Goal: Information Seeking & Learning: Learn about a topic

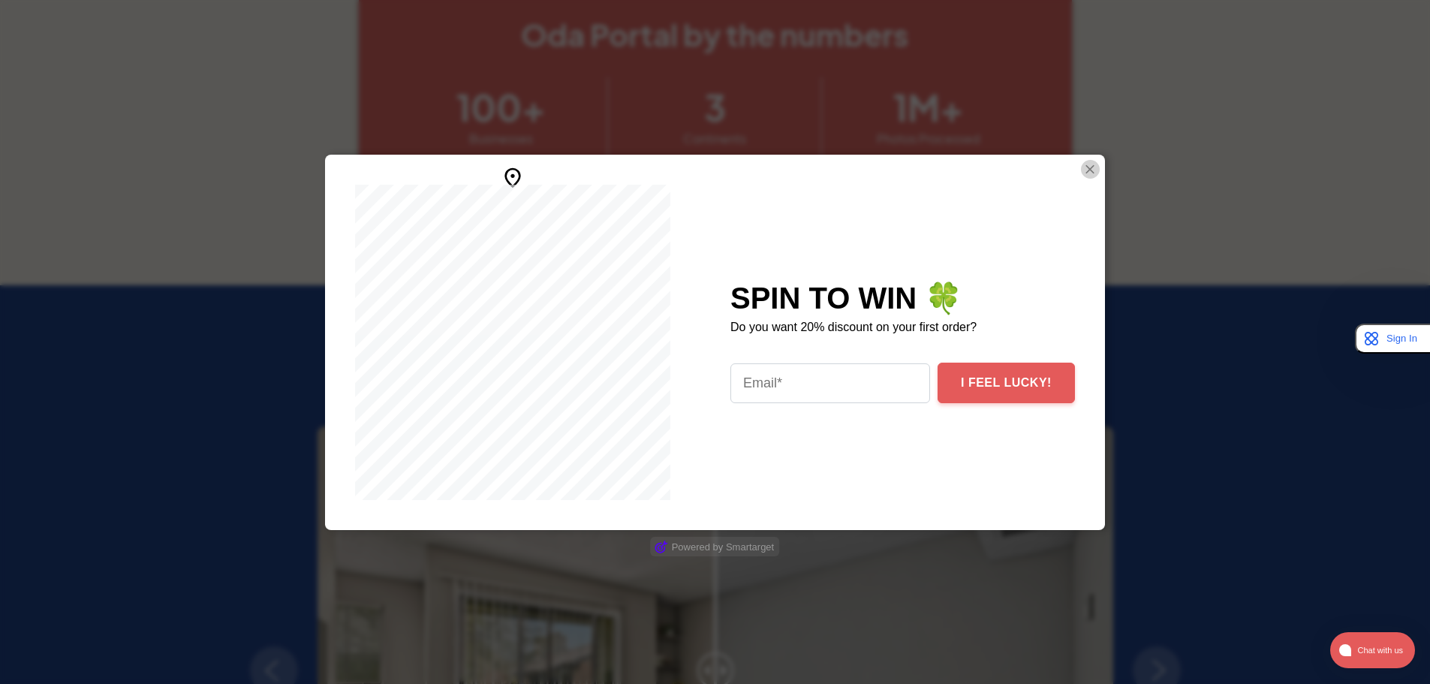
click at [1086, 170] on img "Close Smartarget Popup" at bounding box center [1089, 169] width 15 height 19
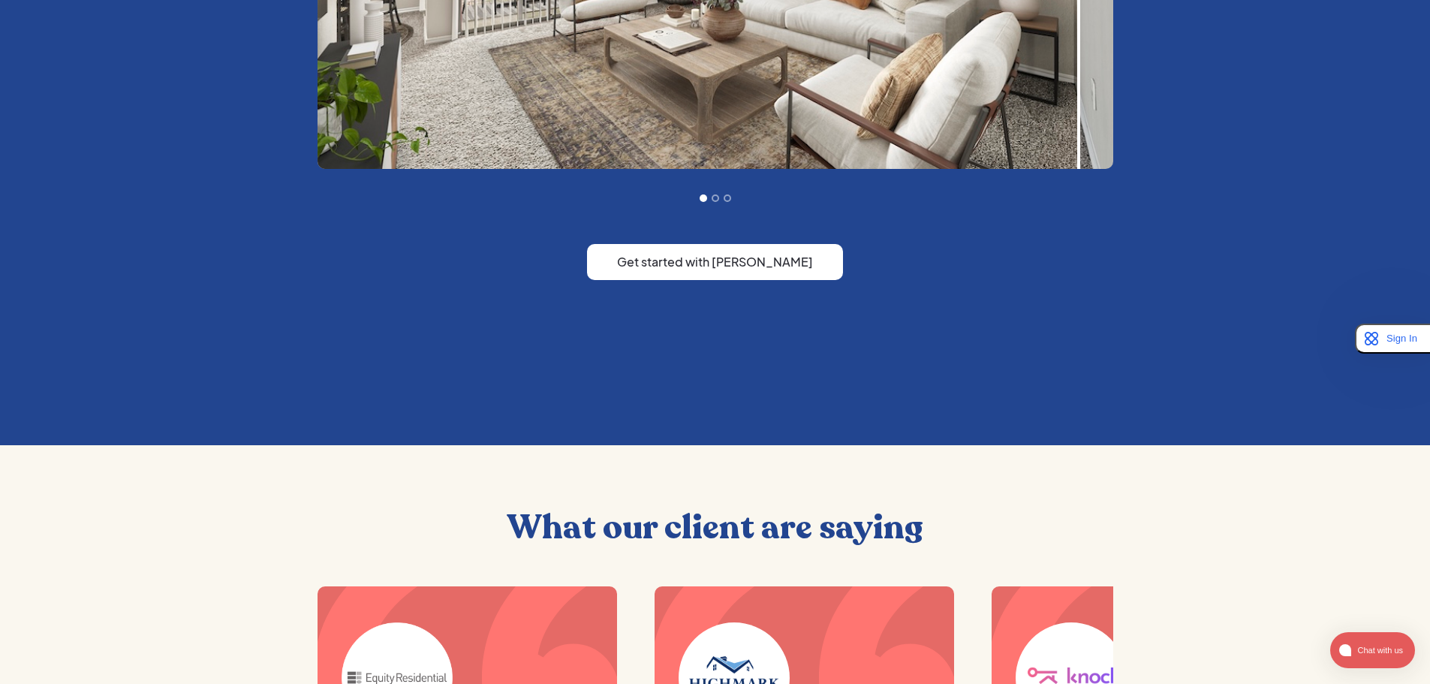
scroll to position [1651, 0]
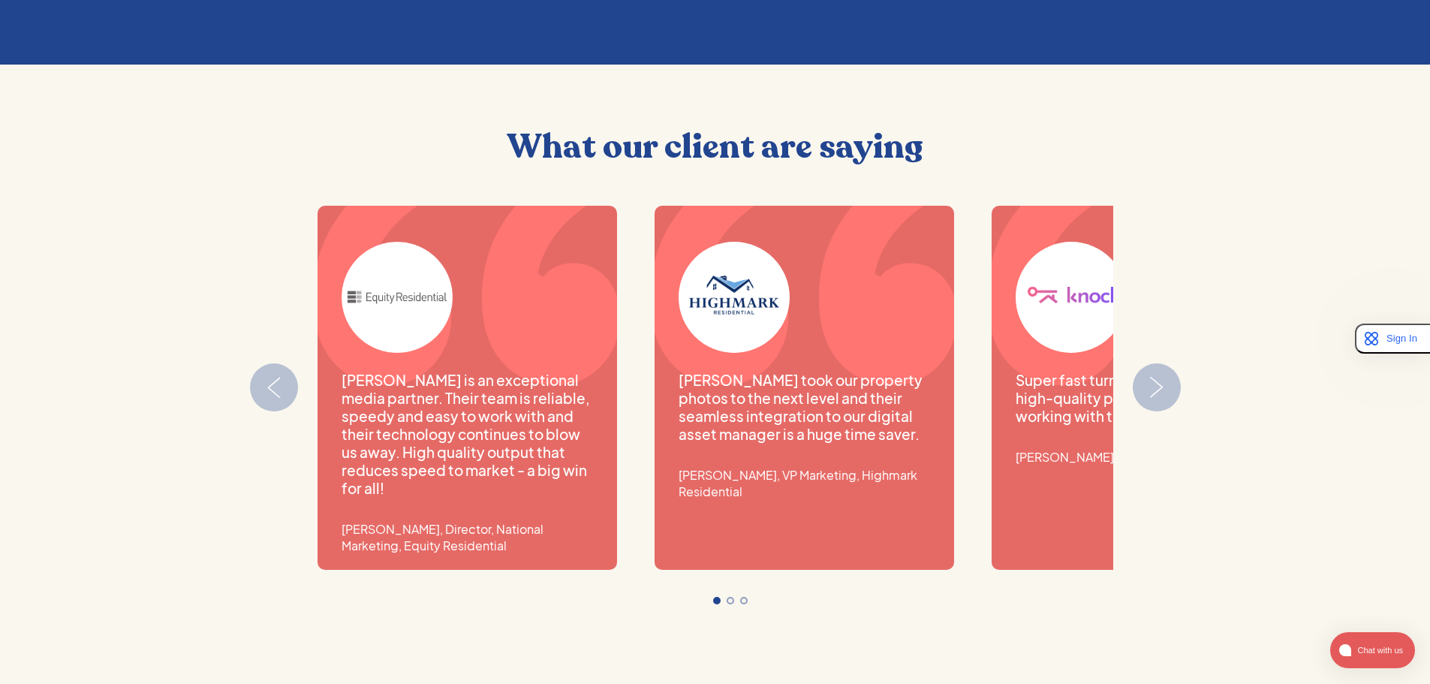
click at [1156, 381] on img "Next slide" at bounding box center [1156, 387] width 39 height 21
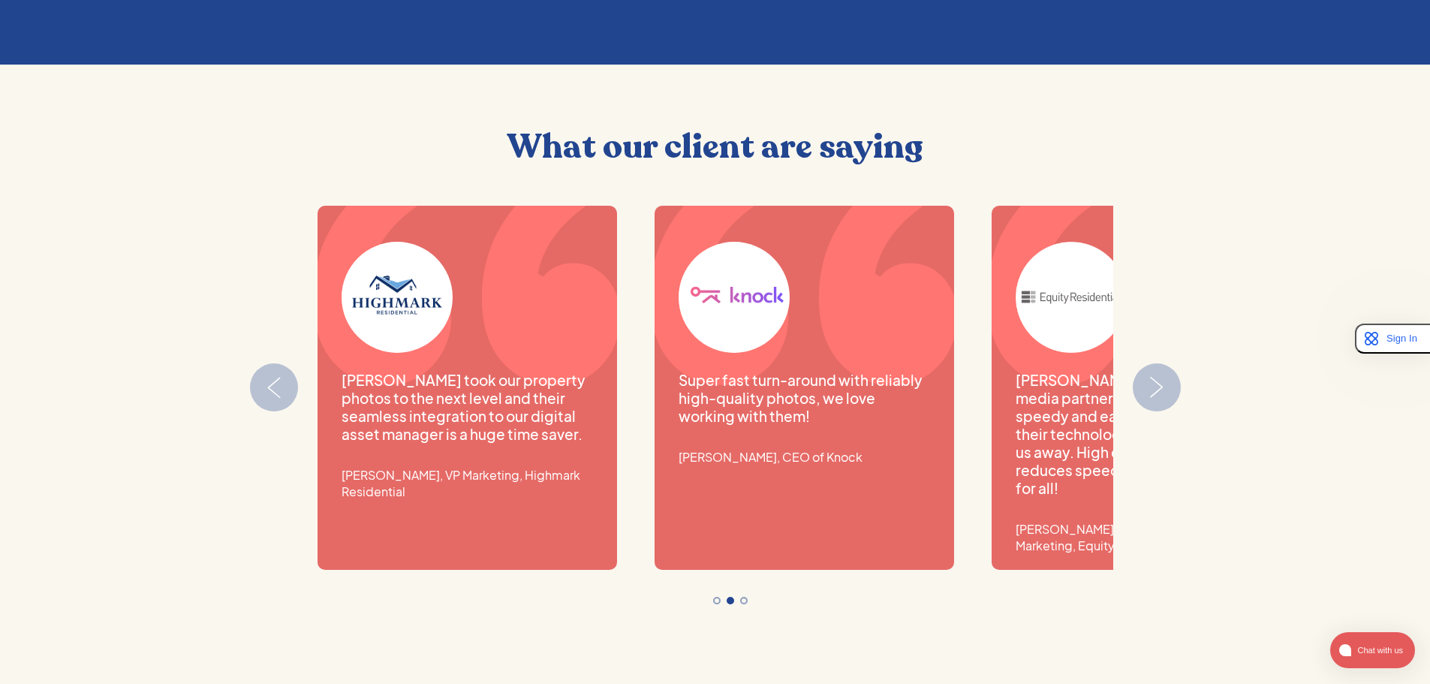
click at [1152, 381] on img "Next slide" at bounding box center [1156, 387] width 39 height 21
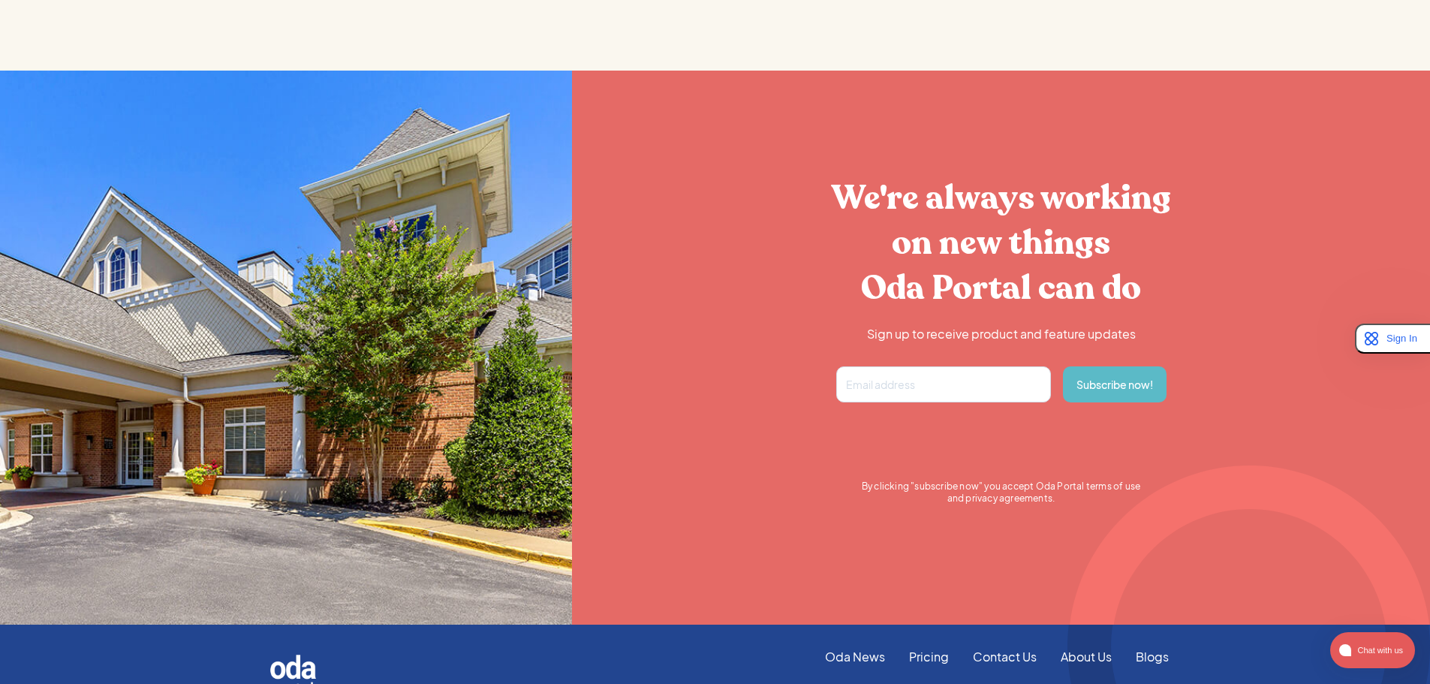
scroll to position [2827, 0]
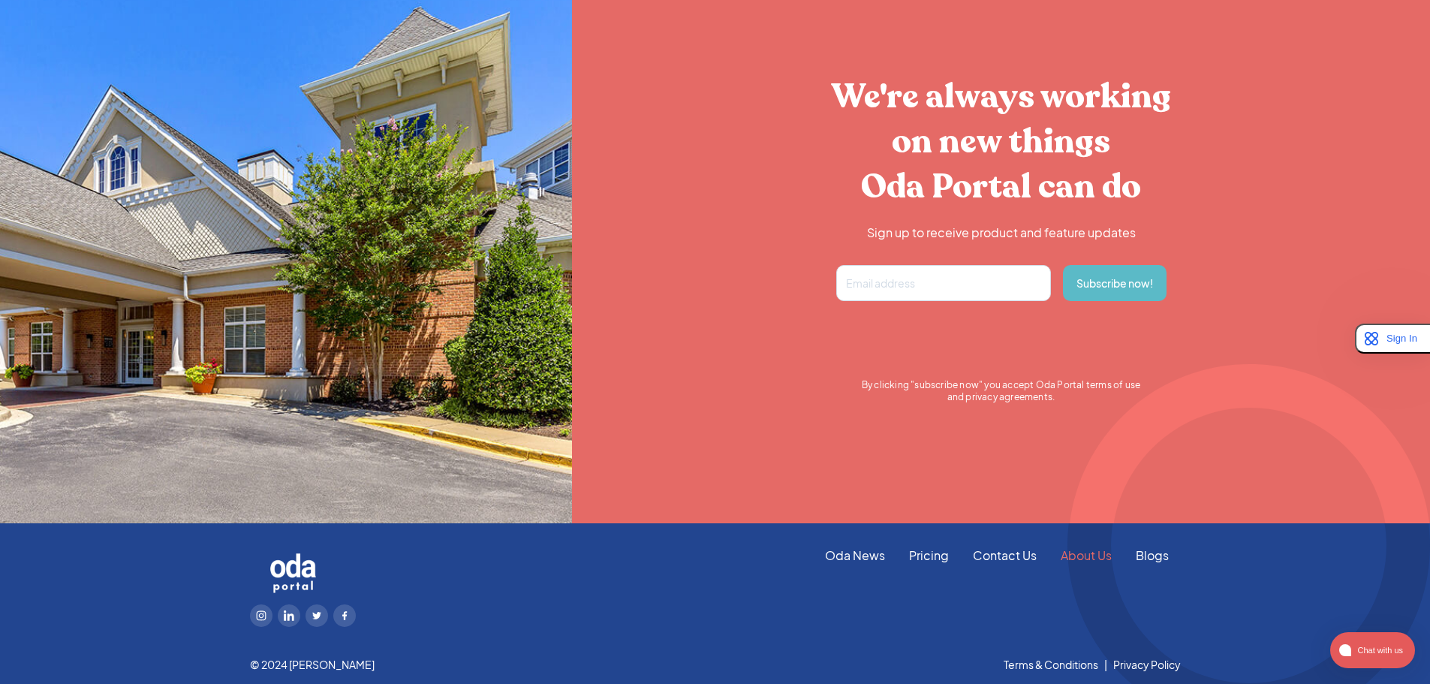
click at [1089, 556] on link "About Us" at bounding box center [1086, 555] width 75 height 17
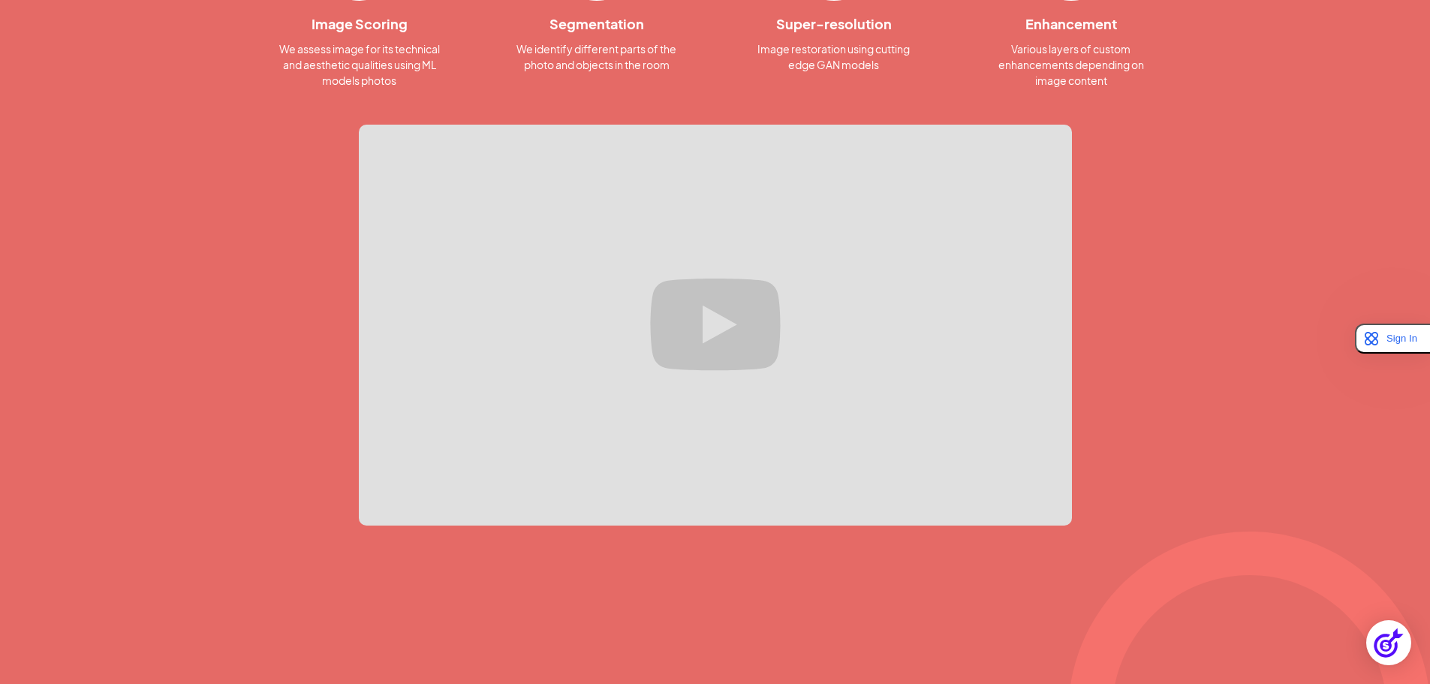
scroll to position [1721, 0]
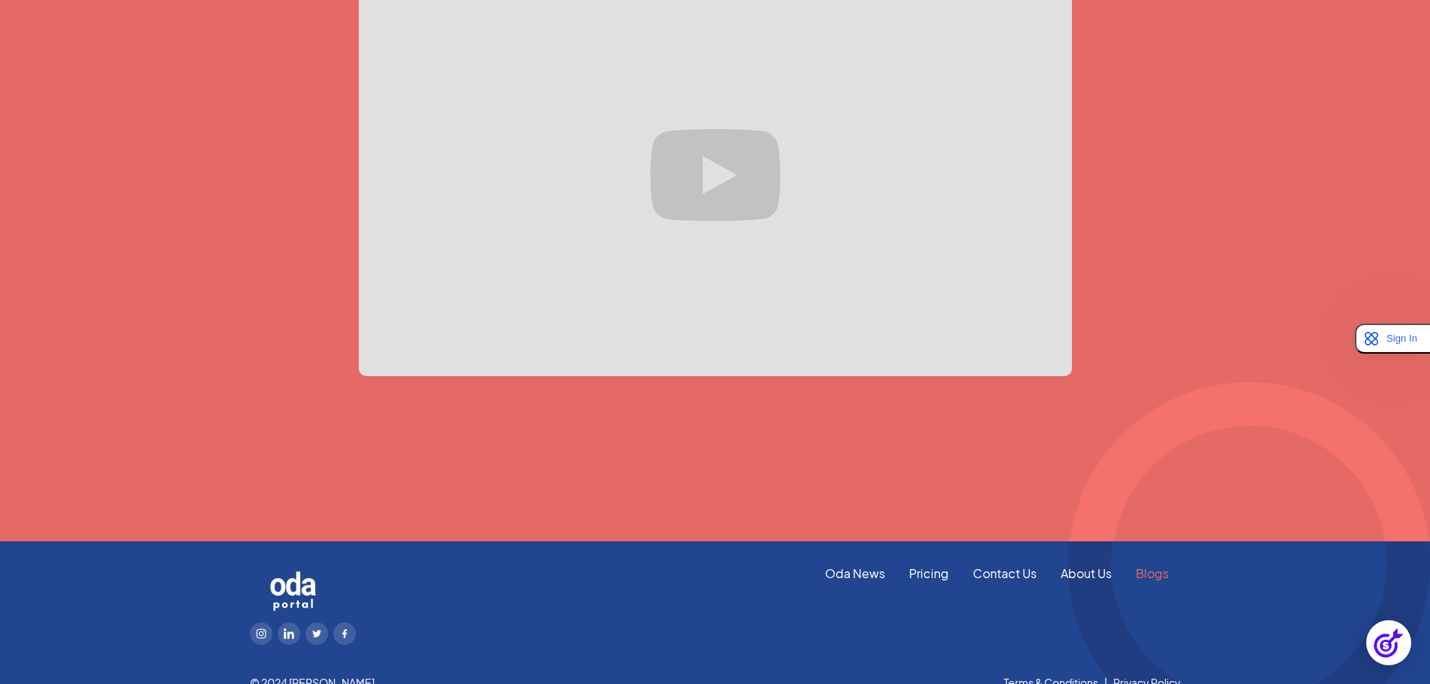
click at [1147, 565] on link "Blogs" at bounding box center [1152, 573] width 57 height 17
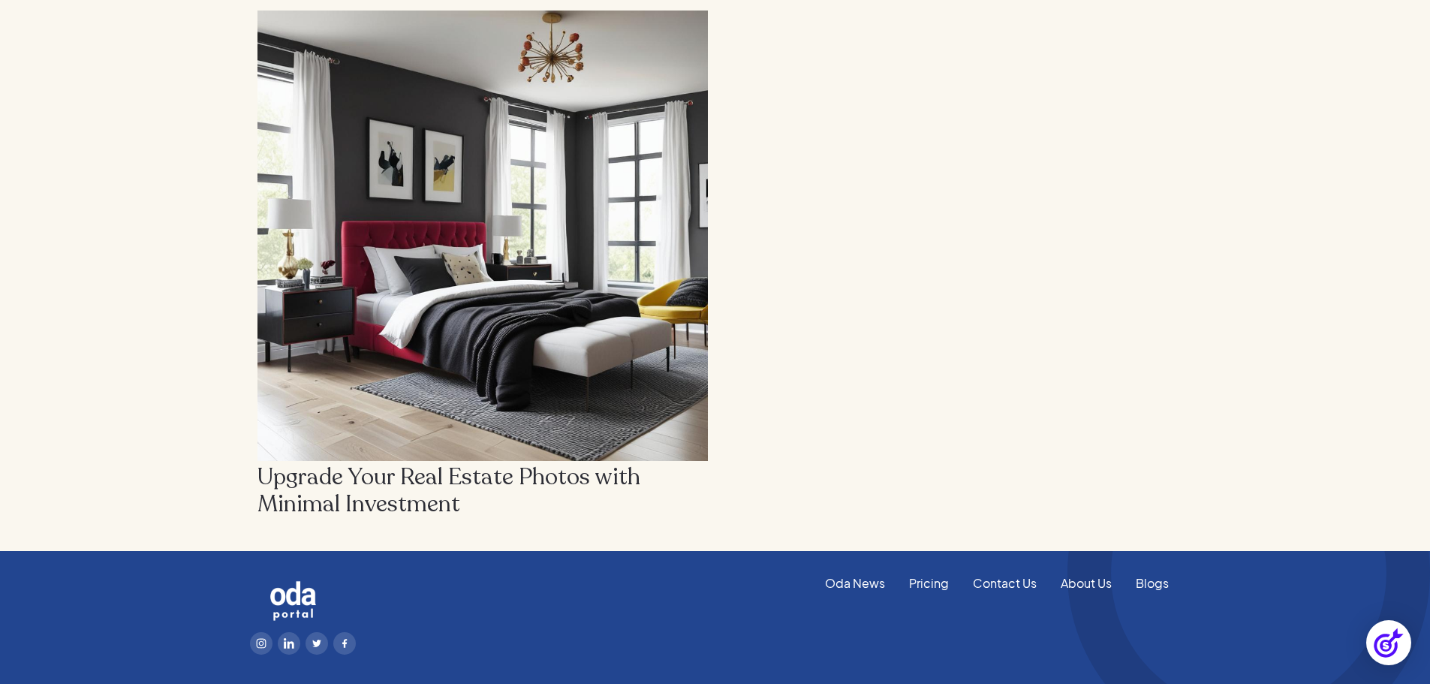
scroll to position [534, 0]
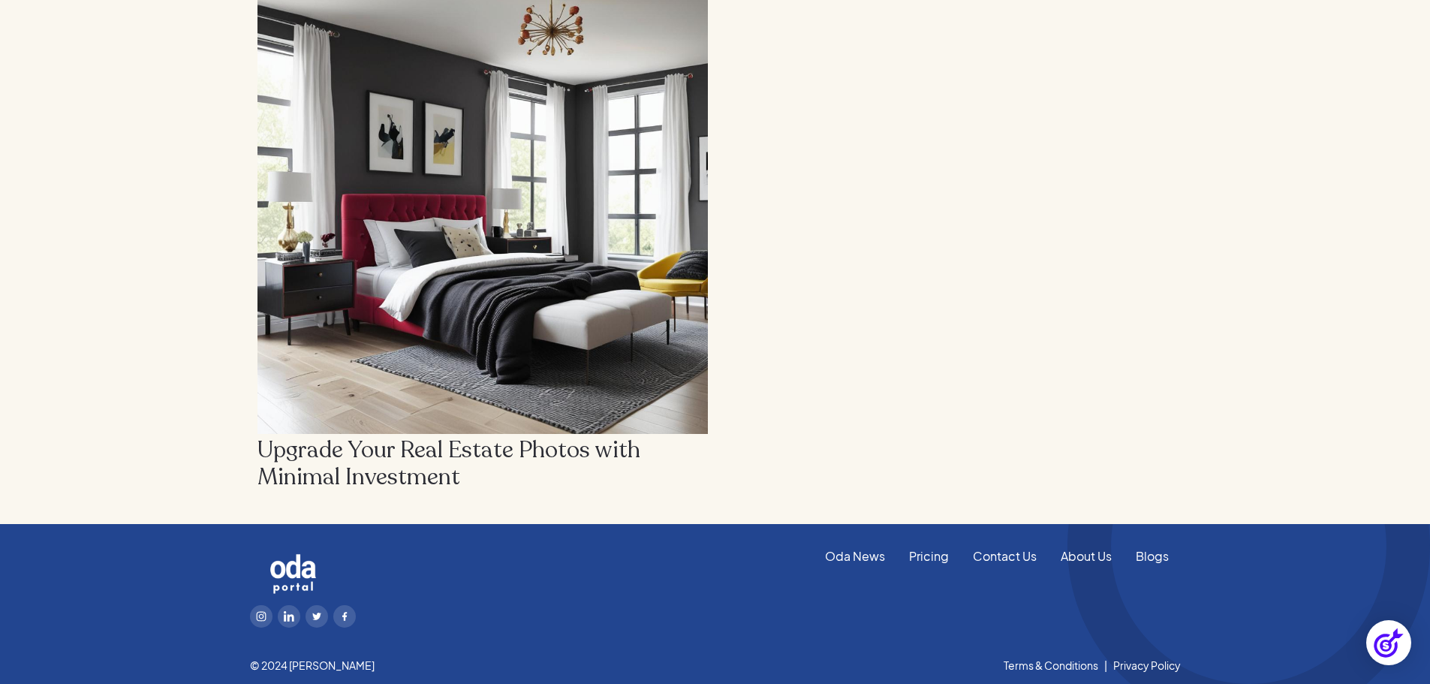
click at [531, 330] on img at bounding box center [482, 208] width 450 height 450
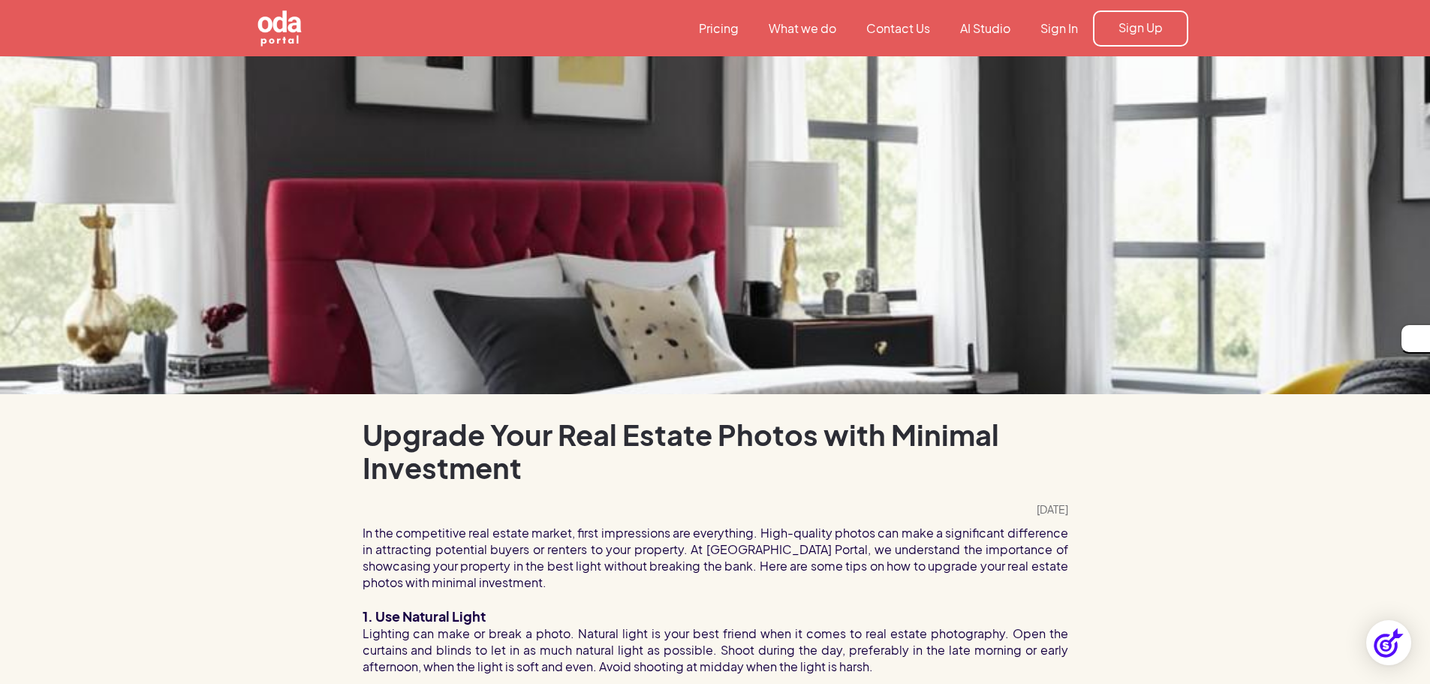
click at [712, 32] on link "Pricing" at bounding box center [719, 28] width 70 height 17
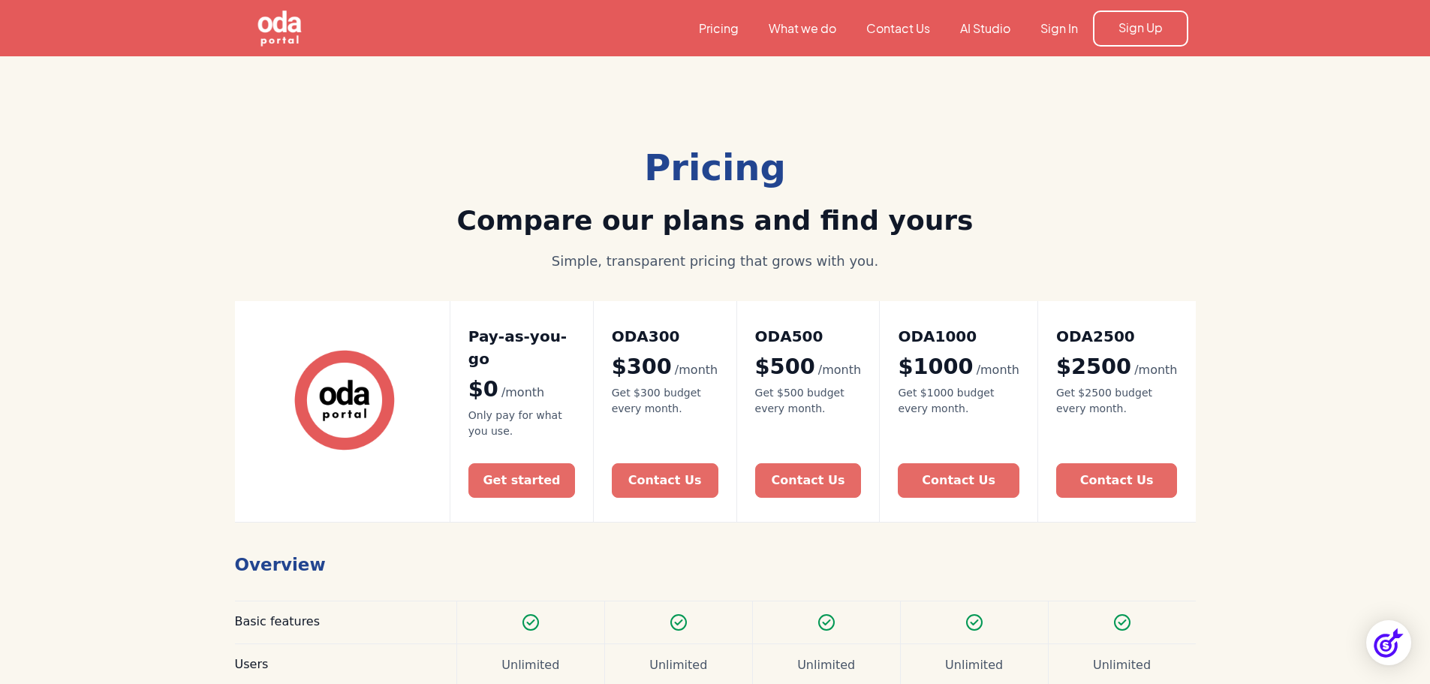
click at [814, 32] on link "What we do" at bounding box center [803, 28] width 98 height 17
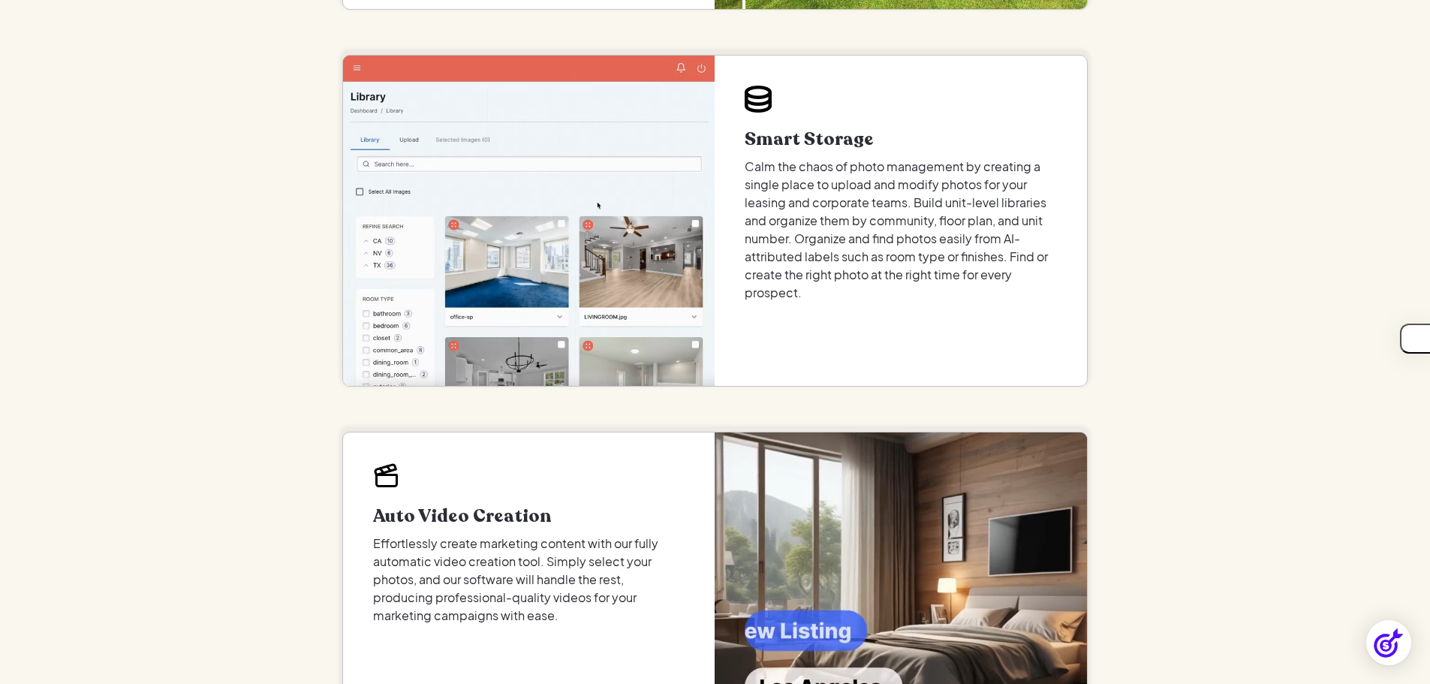
scroll to position [1651, 0]
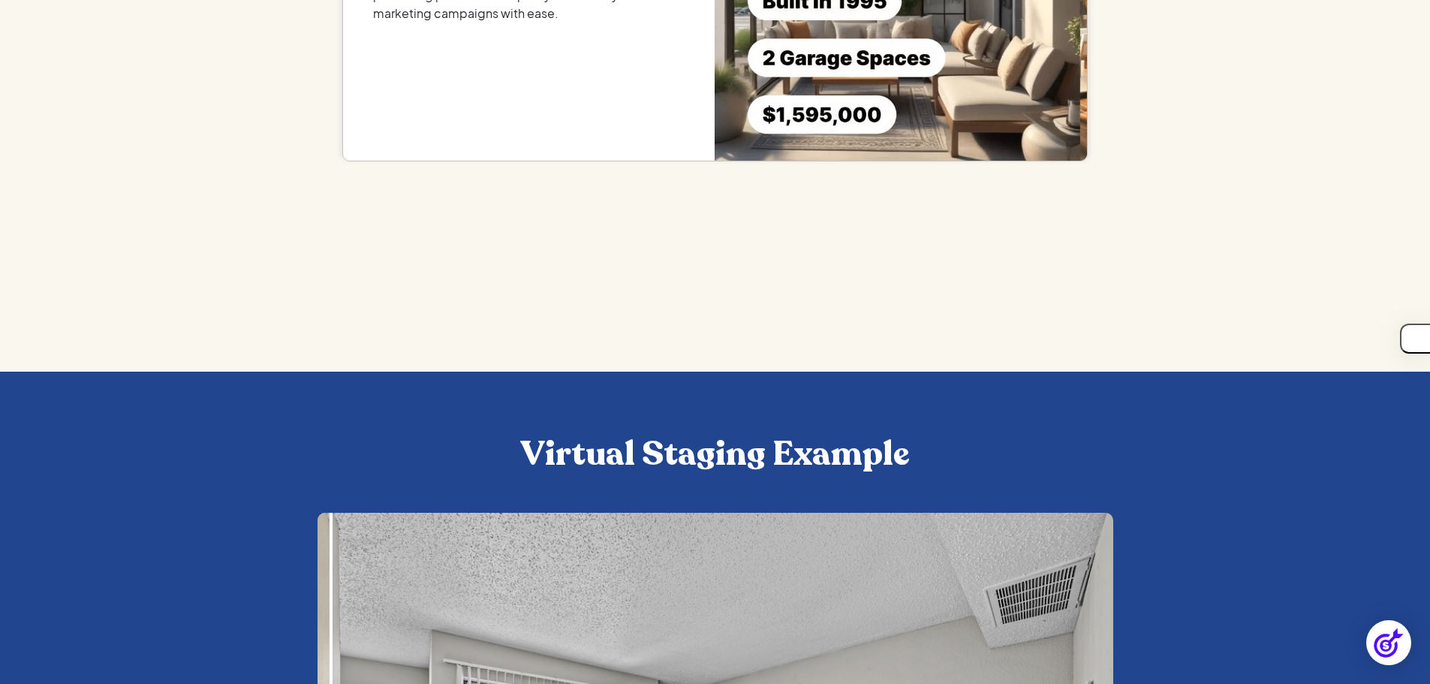
scroll to position [2627, 0]
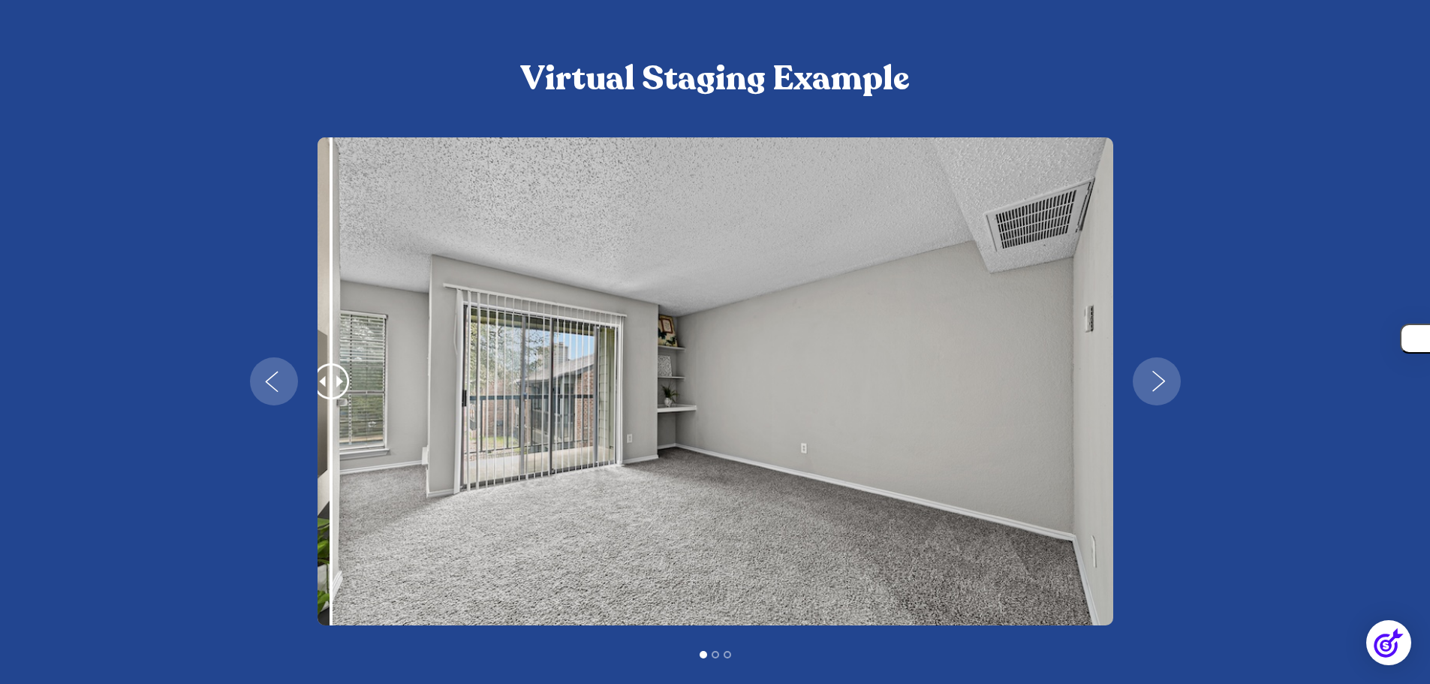
click at [1161, 381] on img "next slide" at bounding box center [1159, 381] width 44 height 21
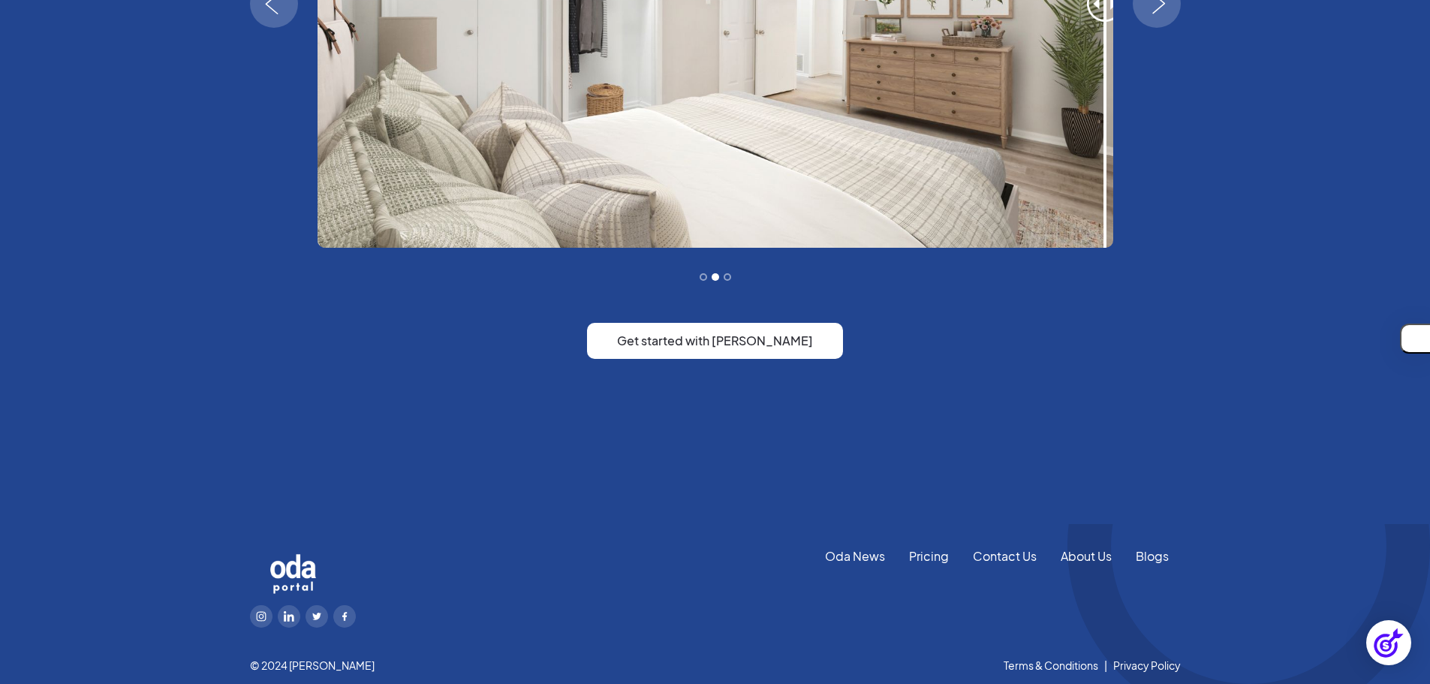
scroll to position [3006, 0]
click at [843, 561] on link "Oda News" at bounding box center [855, 555] width 84 height 17
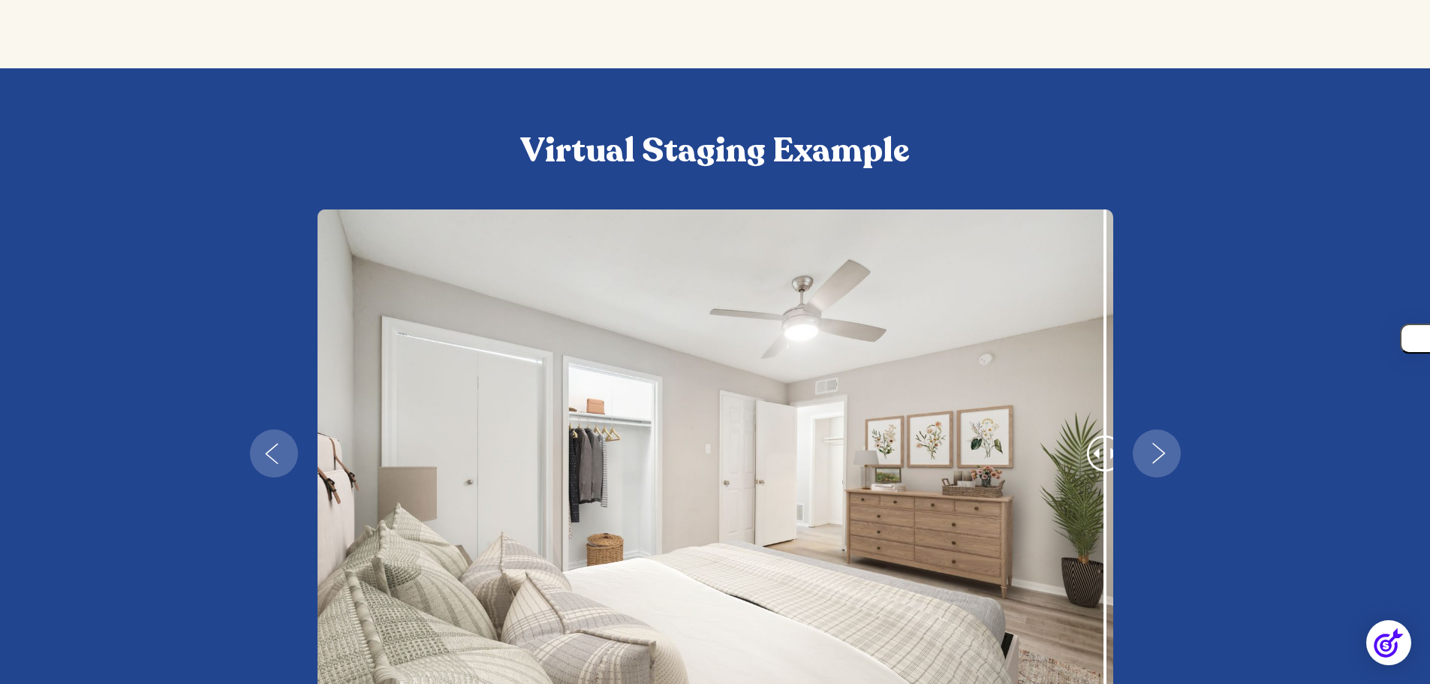
drag, startPoint x: 1104, startPoint y: 454, endPoint x: 451, endPoint y: 463, distance: 653.1
click at [457, 465] on div "2 of 3" at bounding box center [716, 453] width 796 height 488
click at [1162, 449] on img "next slide" at bounding box center [1159, 453] width 44 height 21
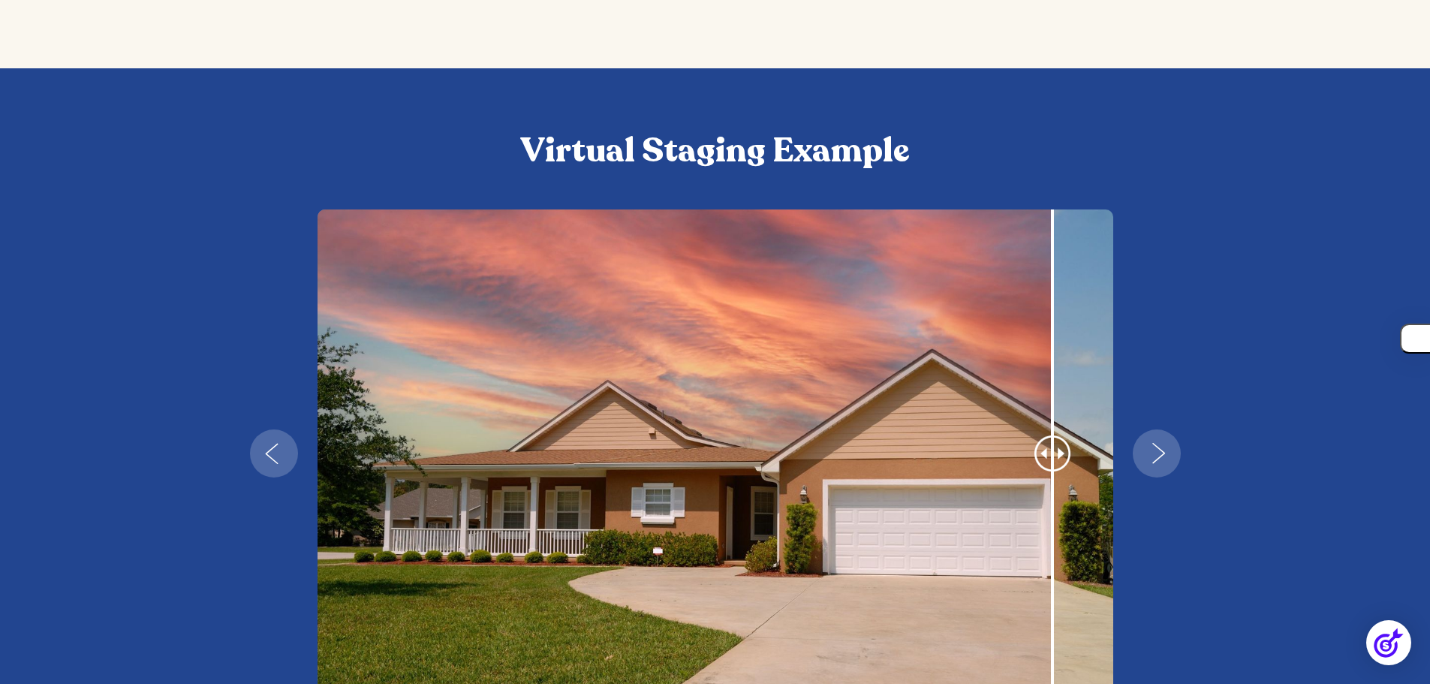
click at [1163, 453] on img "next slide" at bounding box center [1159, 453] width 44 height 21
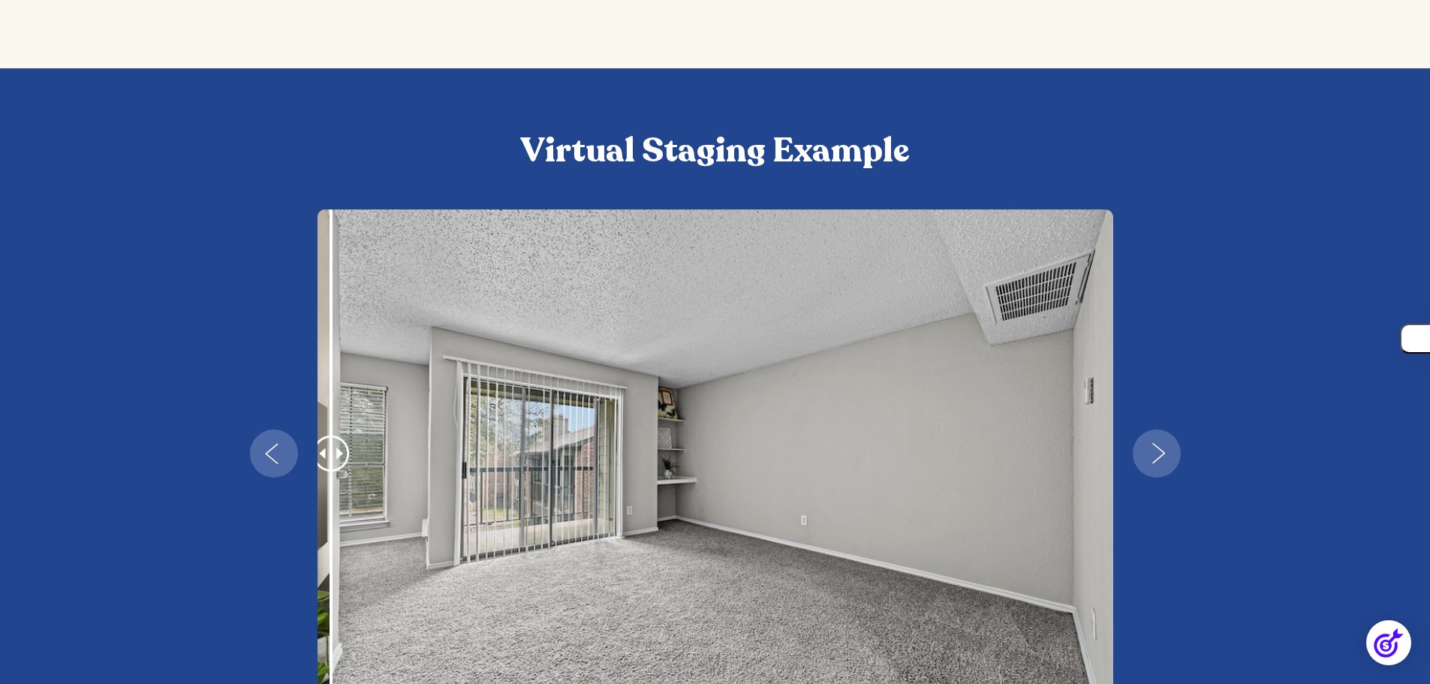
drag, startPoint x: 330, startPoint y: 461, endPoint x: 753, endPoint y: 471, distance: 423.5
click at [753, 471] on div "1 of 3" at bounding box center [716, 453] width 796 height 488
drag, startPoint x: 334, startPoint y: 559, endPoint x: 437, endPoint y: 555, distance: 102.9
click at [442, 562] on div "1 of 3" at bounding box center [716, 453] width 796 height 488
drag, startPoint x: 332, startPoint y: 456, endPoint x: 719, endPoint y: 466, distance: 387.5
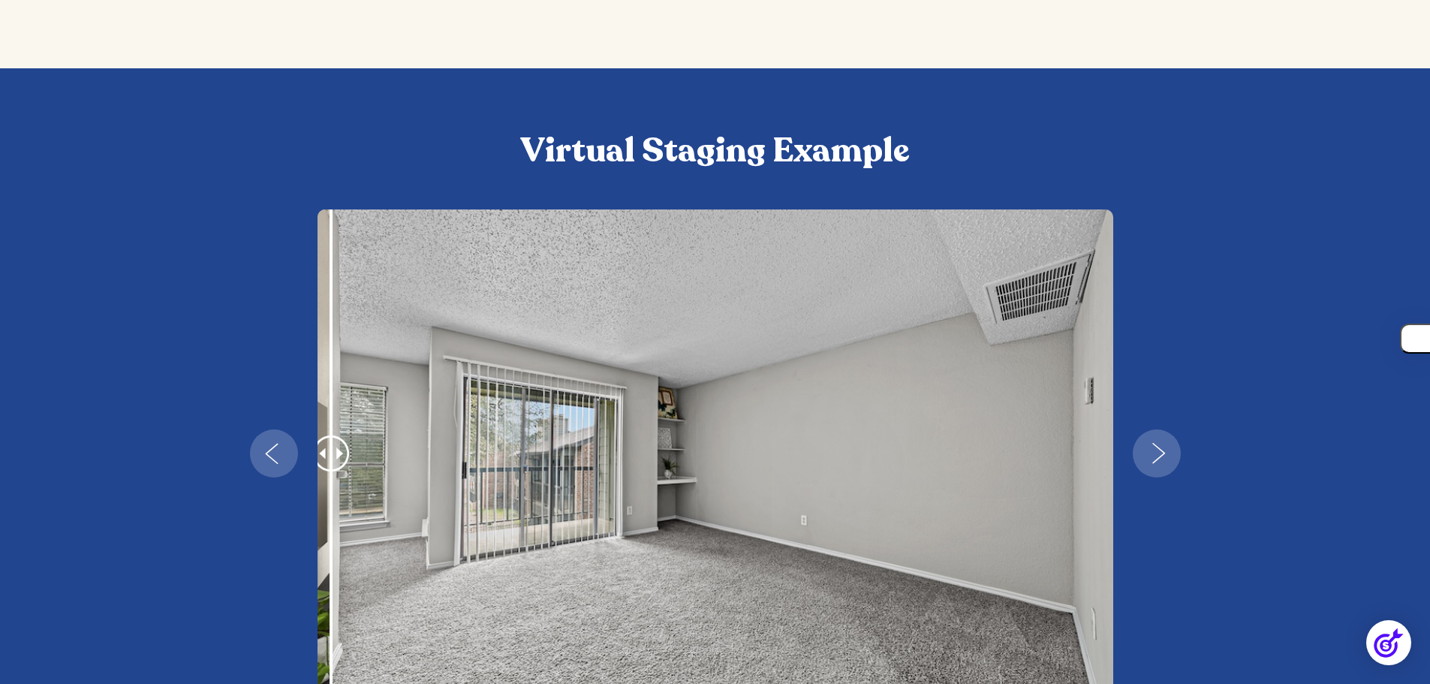
click at [729, 471] on div "1 of 3" at bounding box center [716, 453] width 796 height 488
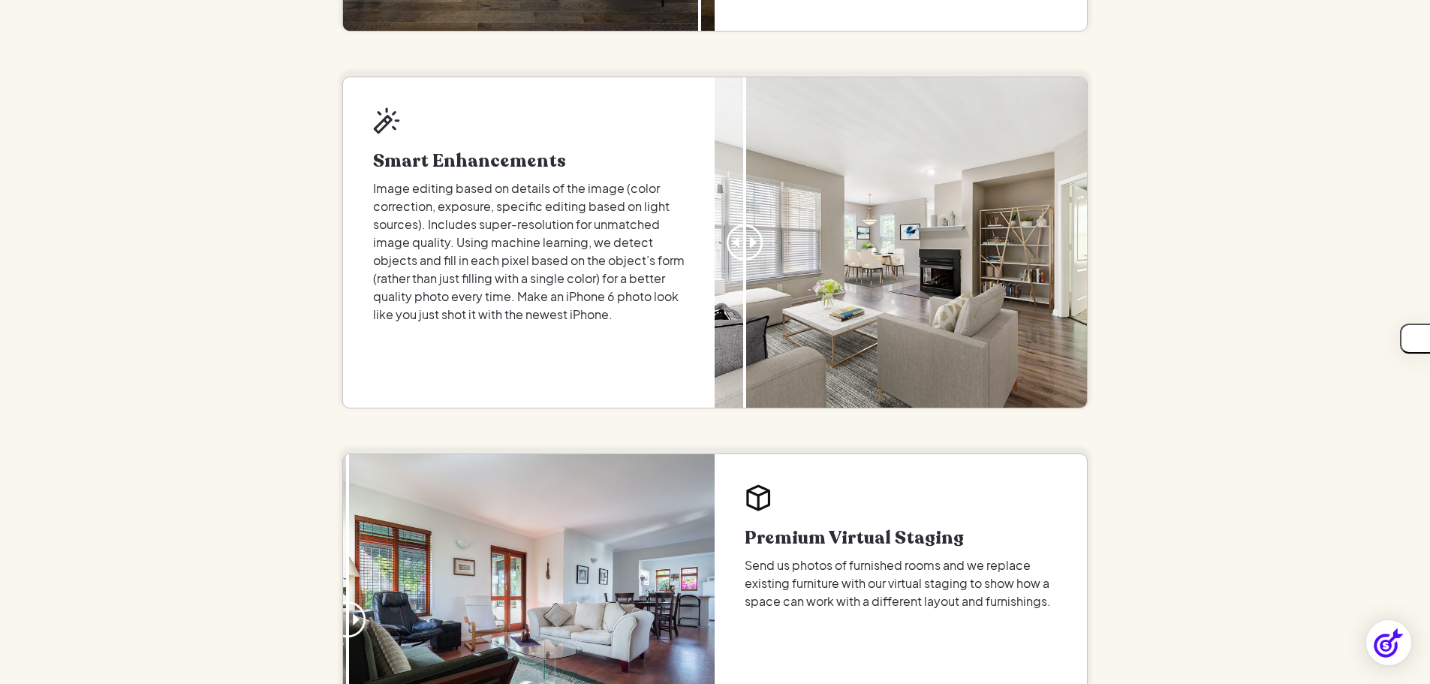
scroll to position [453, 0]
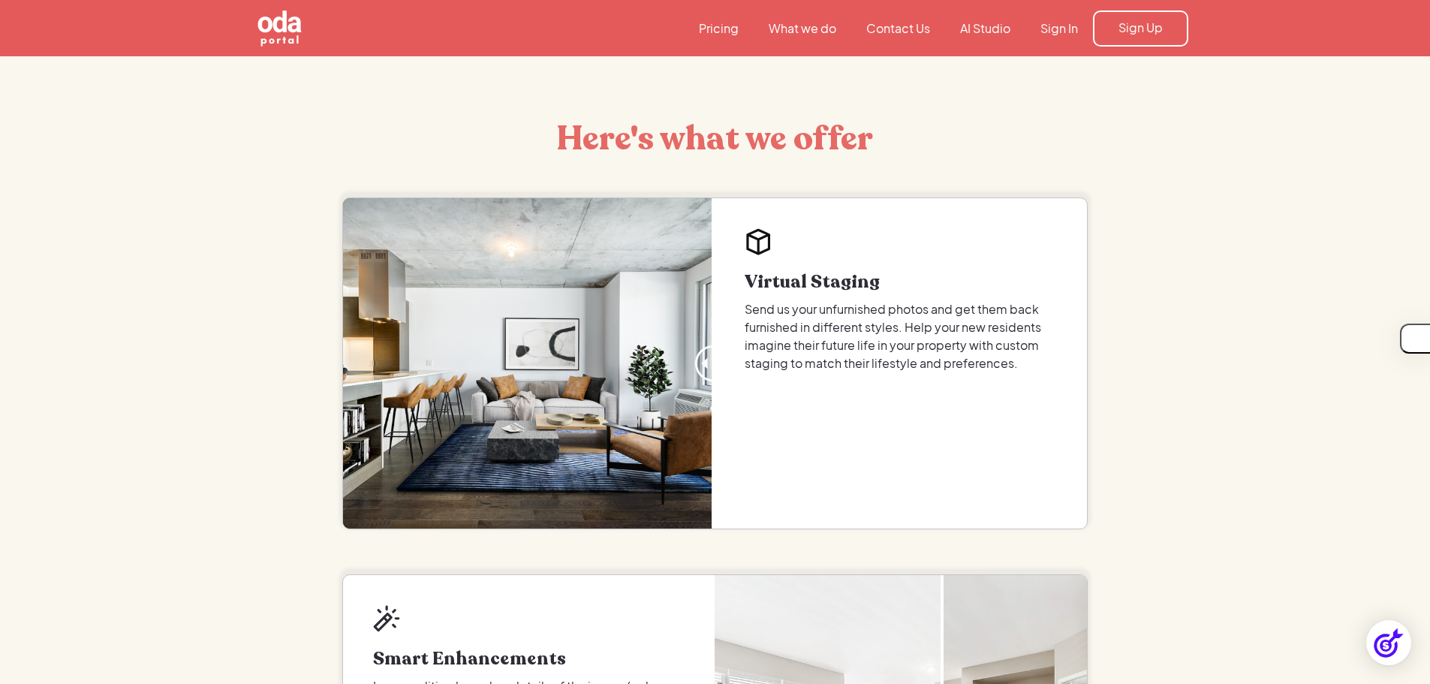
scroll to position [0, 0]
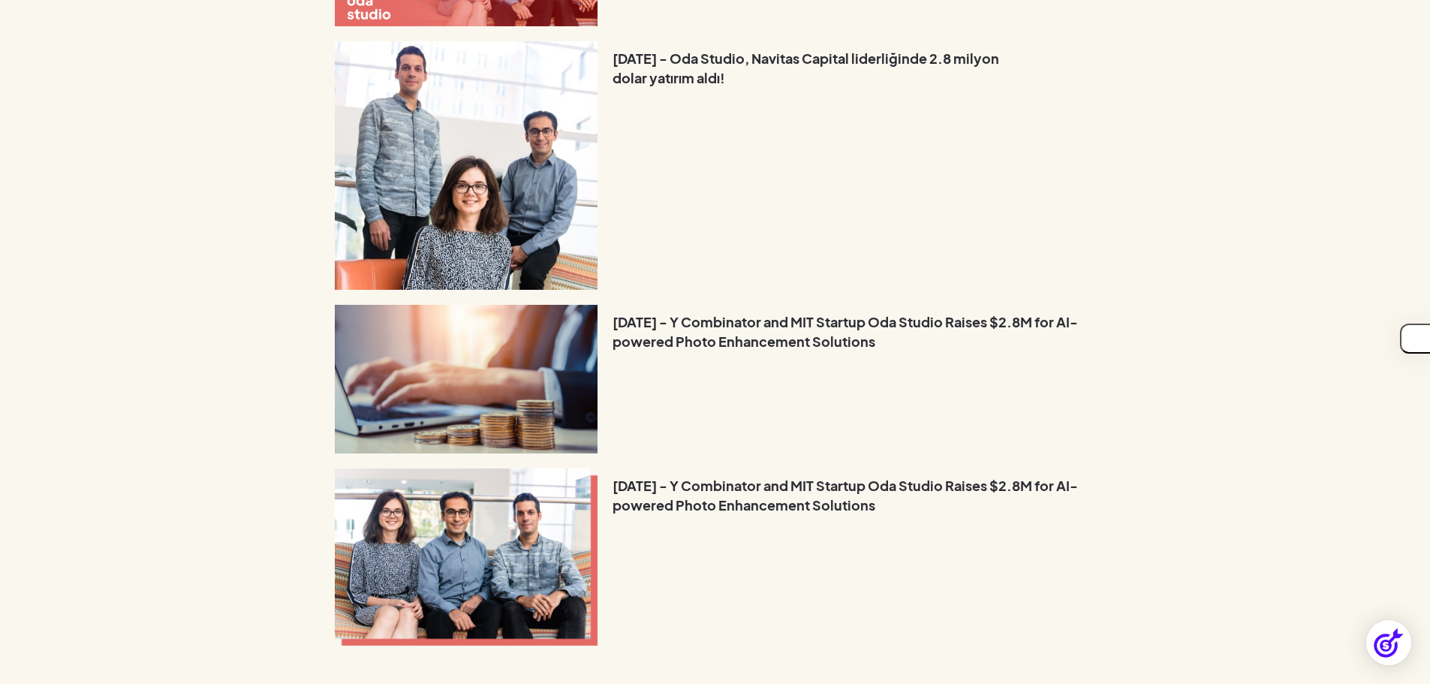
scroll to position [676, 0]
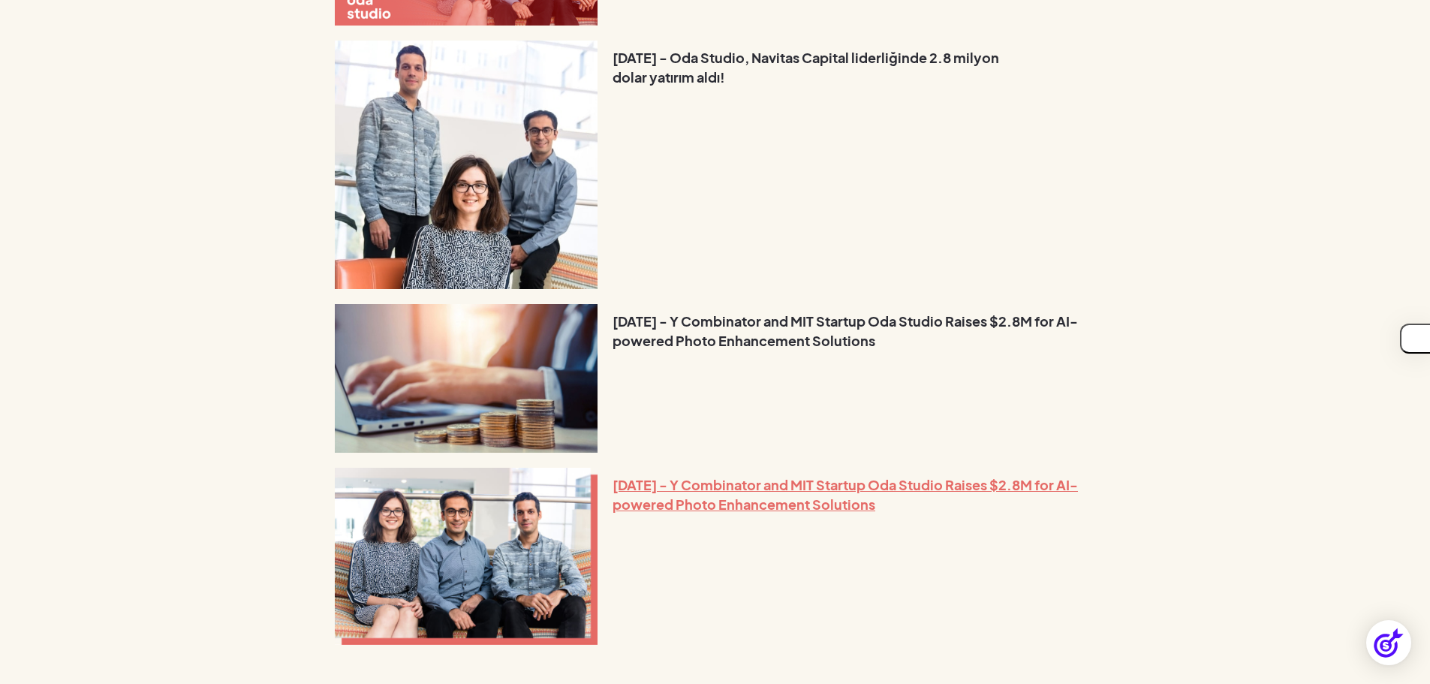
click at [735, 498] on strong "[DATE] - Y Combinator and MIT Startup Oda Studio Raises $2.8M for AI-powered Ph…" at bounding box center [845, 494] width 465 height 37
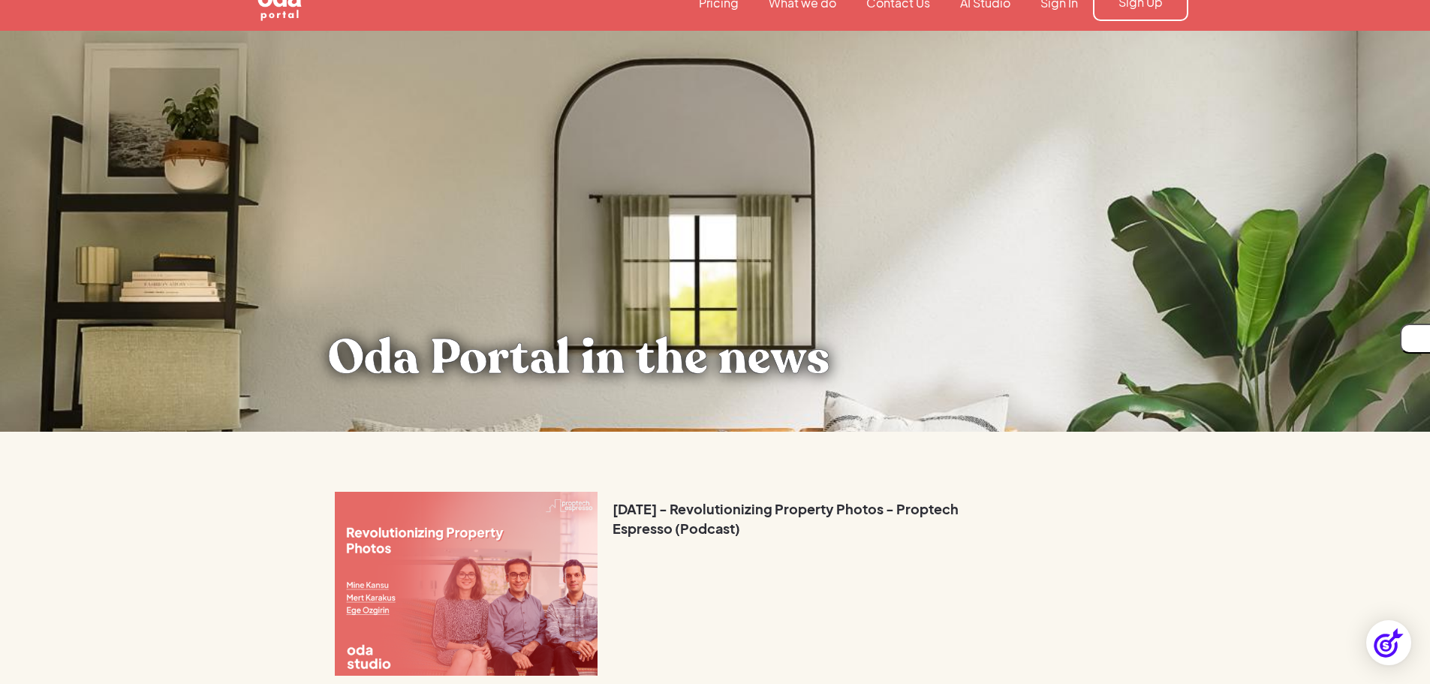
scroll to position [0, 0]
